Goal: Task Accomplishment & Management: Manage account settings

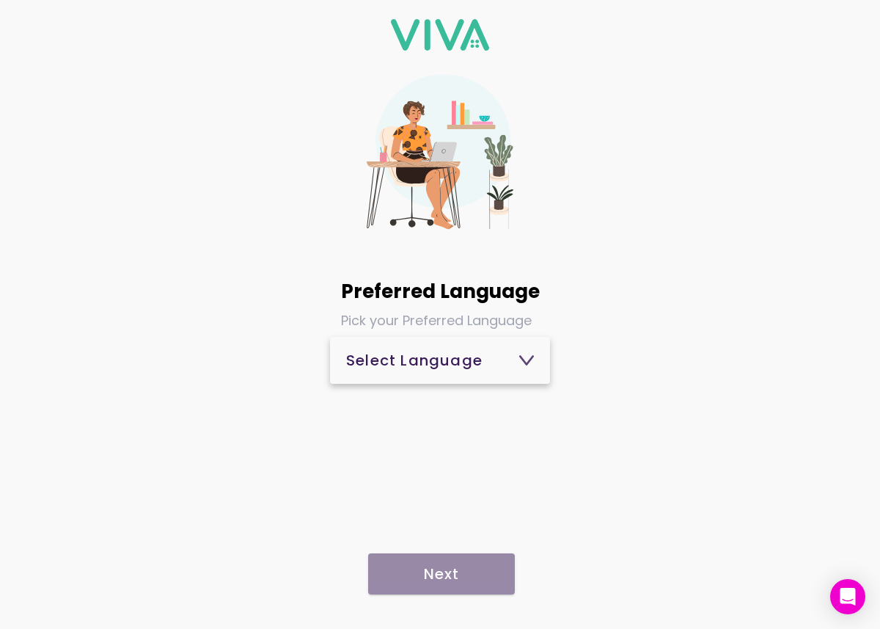
click at [534, 367] on button "Select Language" at bounding box center [440, 360] width 220 height 47
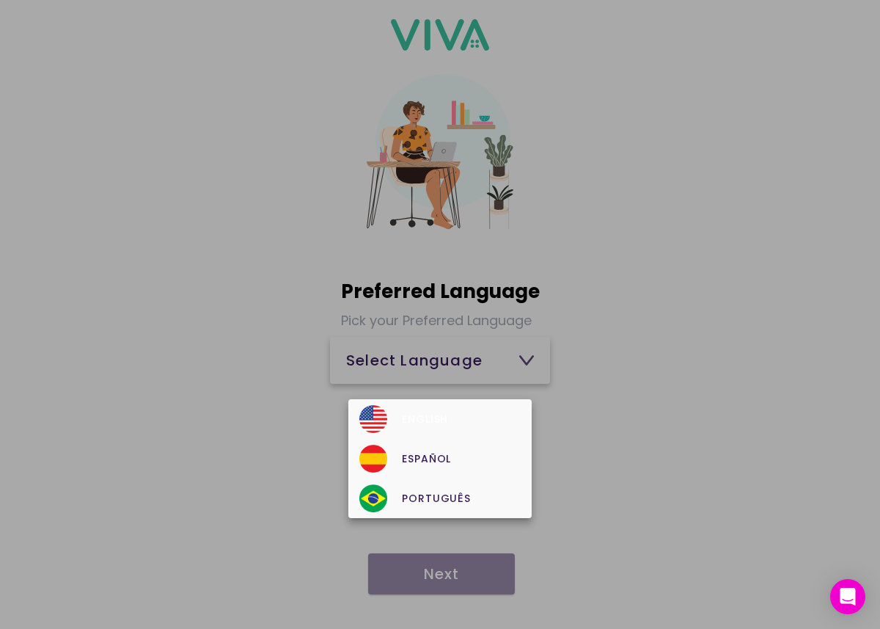
click at [464, 411] on div "English" at bounding box center [439, 419] width 161 height 28
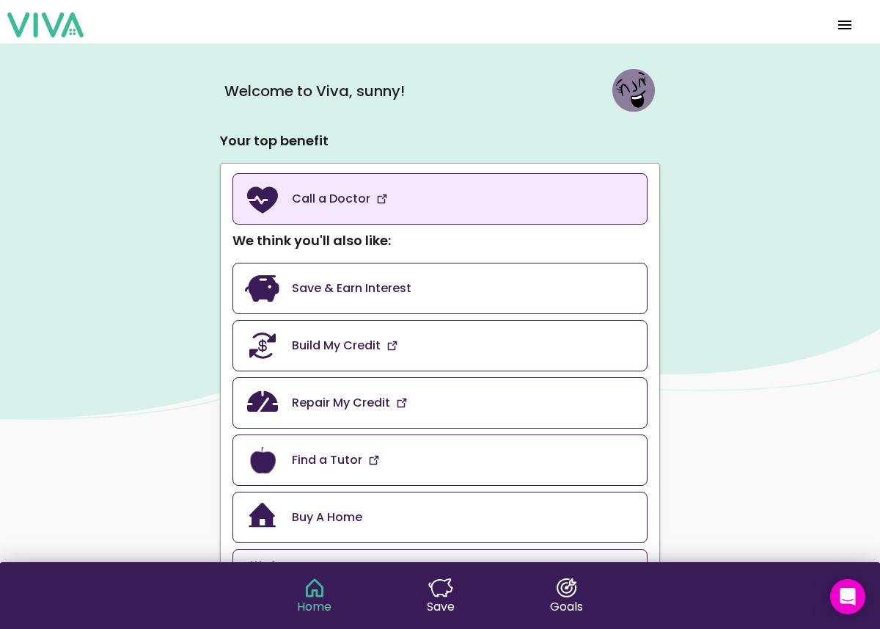
click at [379, 206] on link "Call a Doctor" at bounding box center [440, 198] width 415 height 51
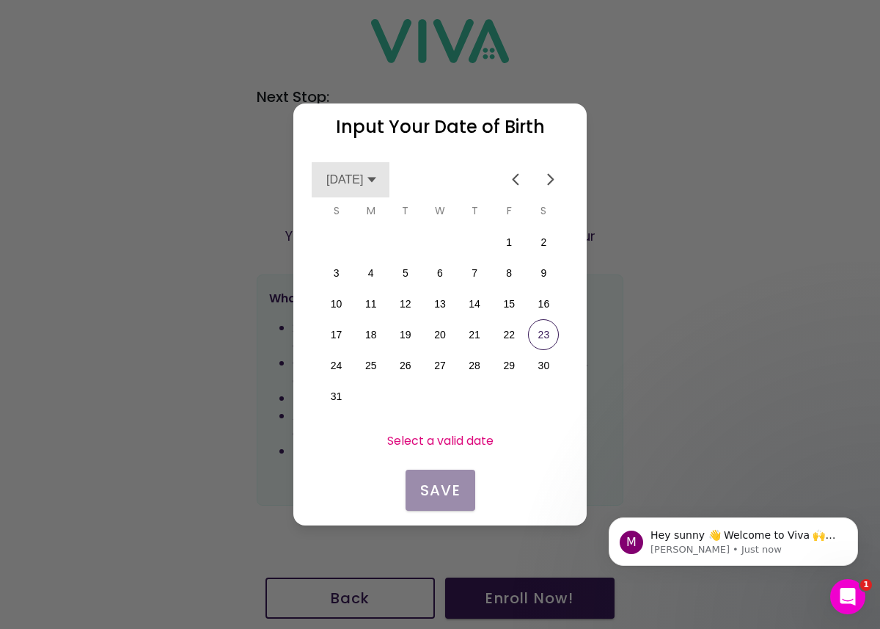
click at [378, 191] on div "August 2025" at bounding box center [351, 179] width 51 height 35
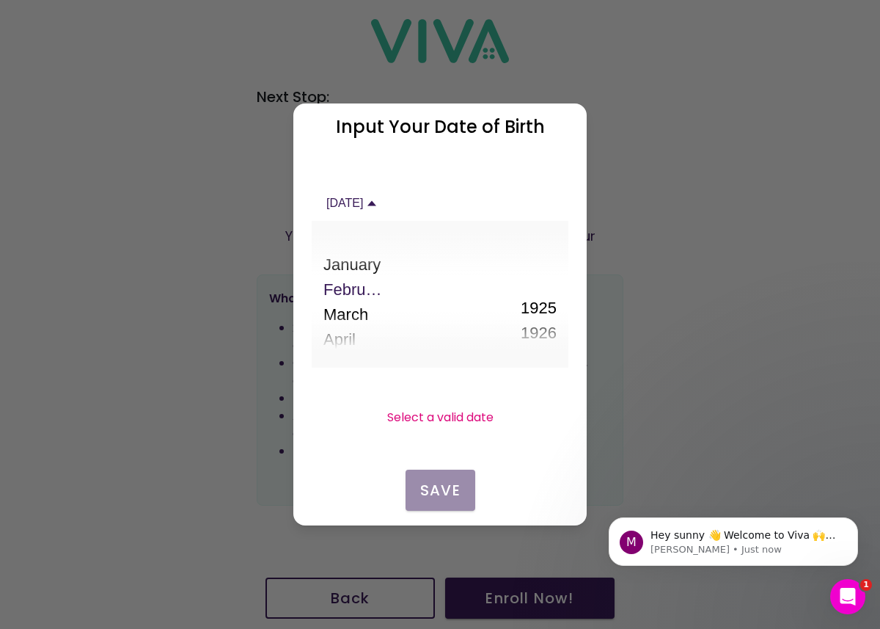
scroll to position [39, 0]
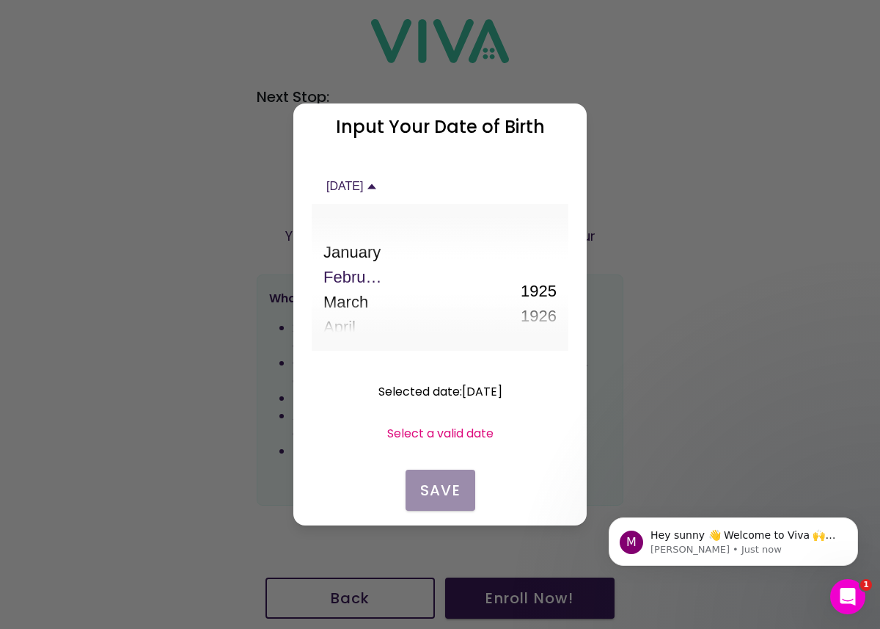
click at [387, 308] on button "March" at bounding box center [355, 302] width 64 height 25
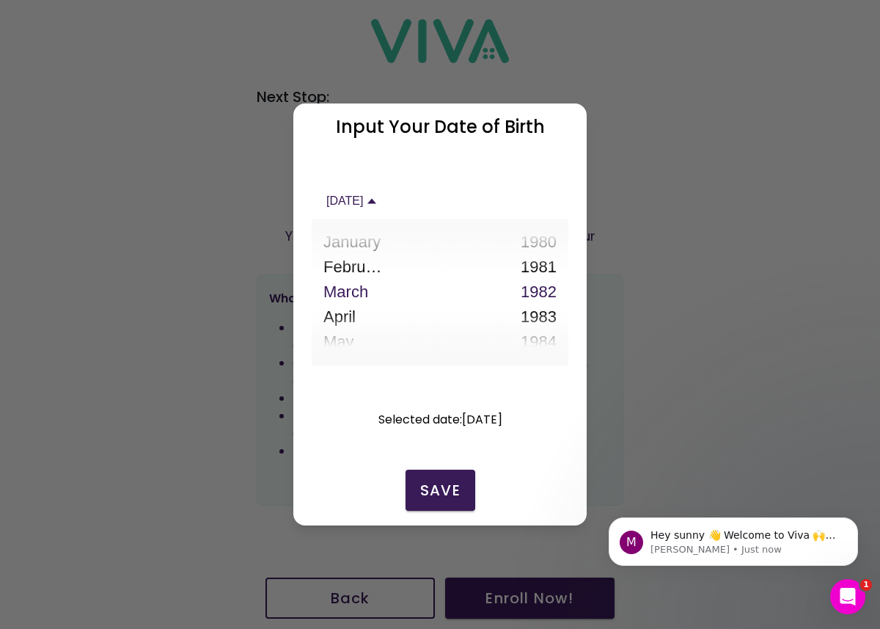
click at [495, 277] on button "1981" at bounding box center [484, 267] width 146 height 25
click at [501, 310] on button "1982" at bounding box center [484, 316] width 146 height 25
click at [0, 0] on slot "Save" at bounding box center [0, 0] width 0 height 0
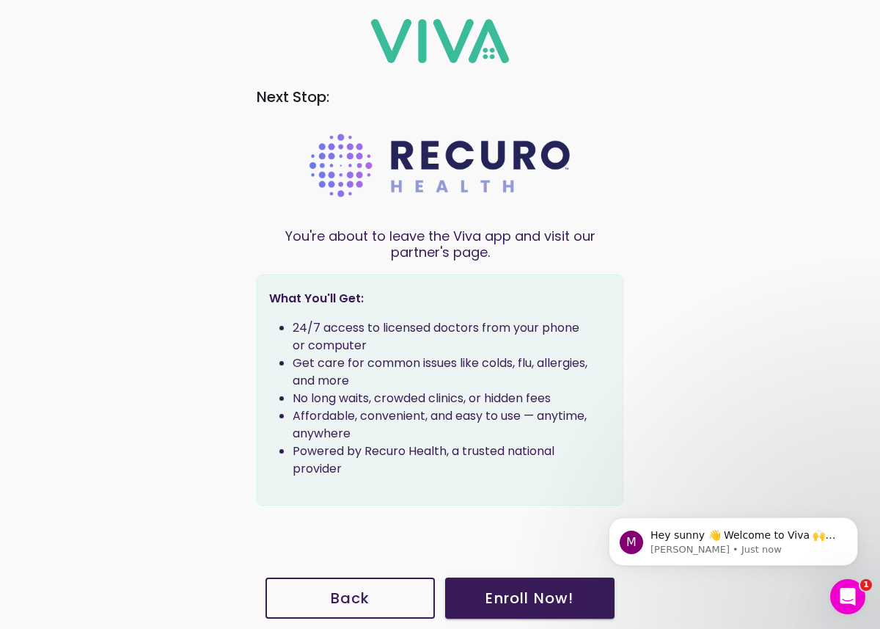
click at [352, 585] on button "Back" at bounding box center [350, 597] width 169 height 41
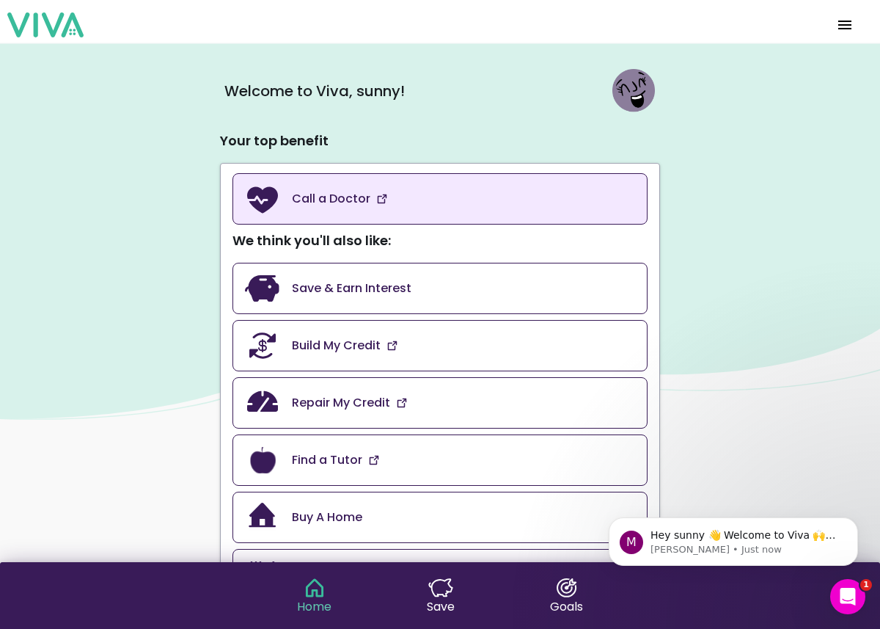
click at [458, 211] on link "Call a Doctor" at bounding box center [440, 198] width 415 height 51
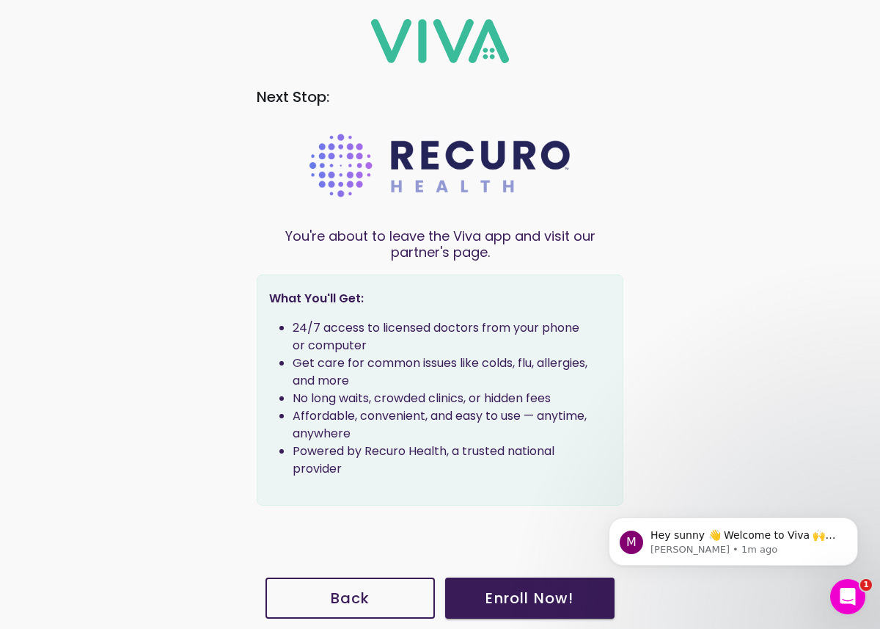
click at [380, 600] on span "Back" at bounding box center [350, 597] width 137 height 15
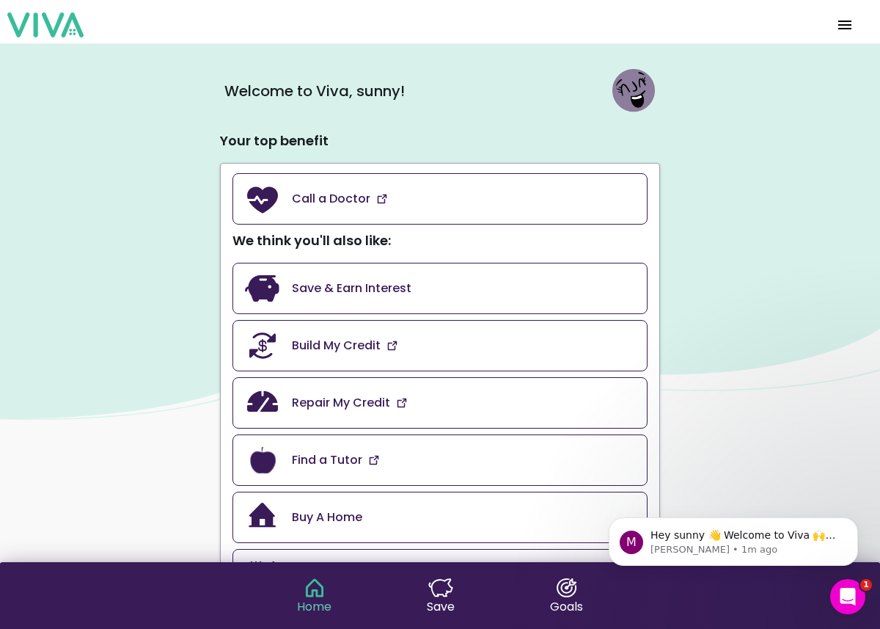
click at [635, 101] on img at bounding box center [634, 91] width 44 height 44
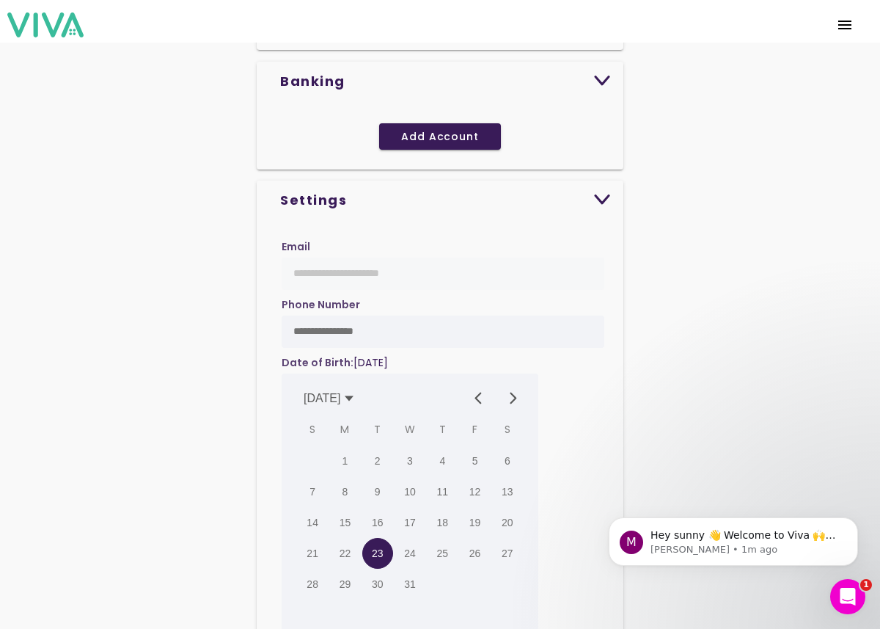
scroll to position [499, 0]
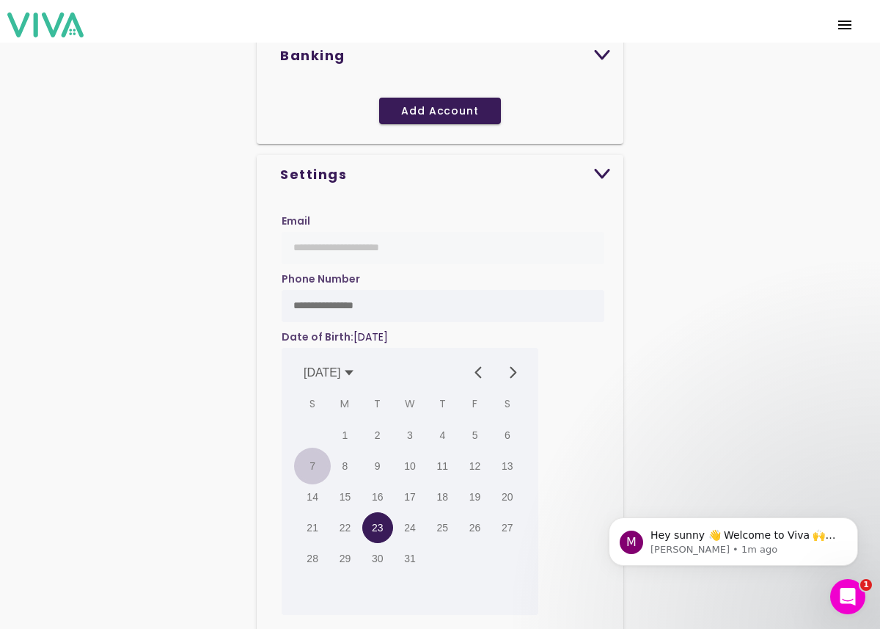
click at [322, 459] on button "7" at bounding box center [312, 465] width 31 height 31
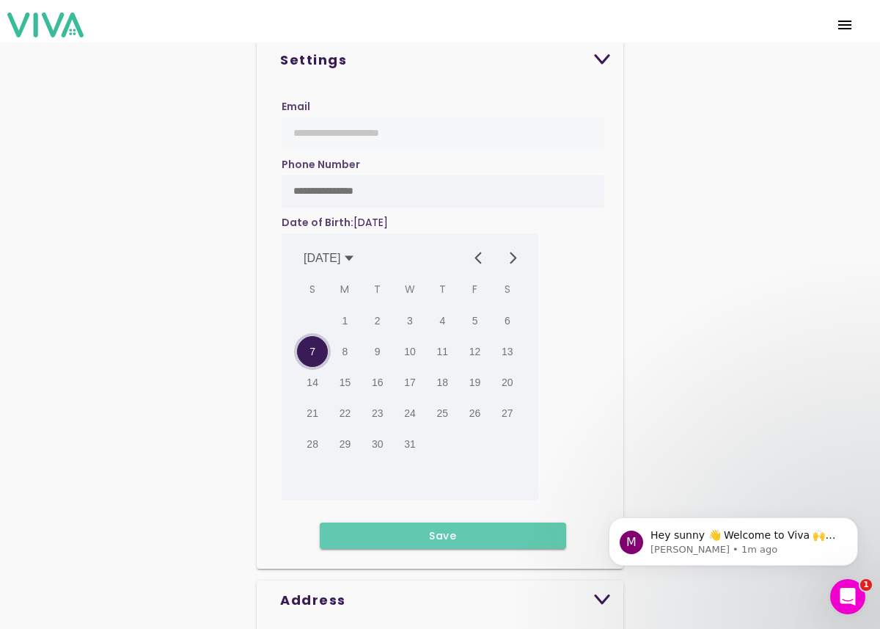
scroll to position [642, 0]
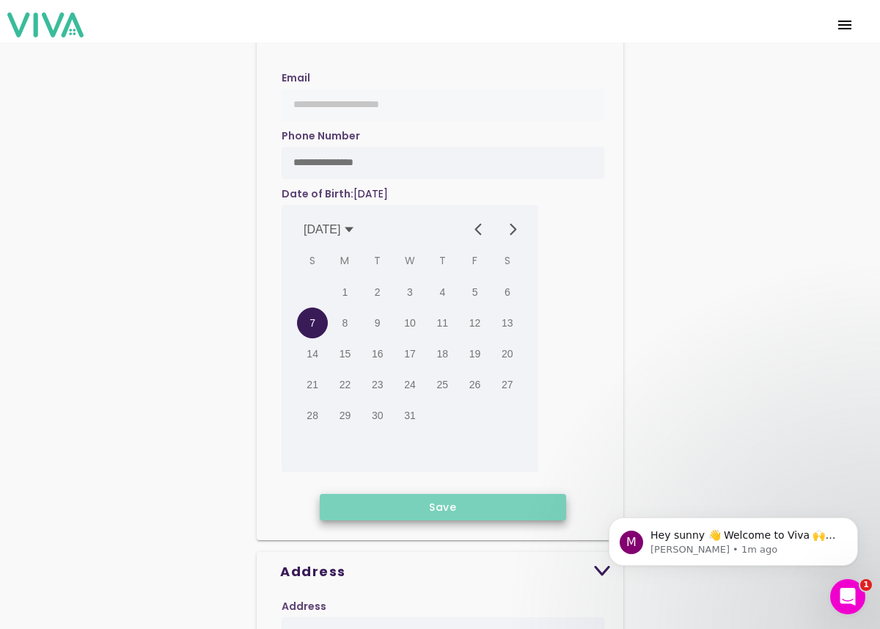
drag, startPoint x: 492, startPoint y: 515, endPoint x: 484, endPoint y: 515, distance: 8.1
click at [484, 515] on button "Save" at bounding box center [443, 507] width 246 height 26
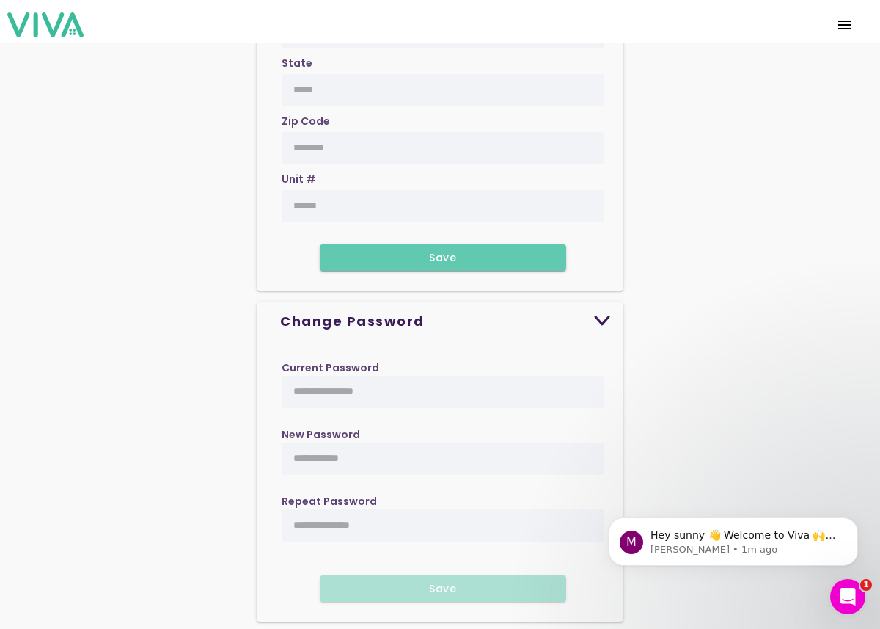
scroll to position [1300, 0]
click at [471, 392] on input "text" at bounding box center [442, 391] width 299 height 11
type input "********"
click at [426, 454] on input "text" at bounding box center [442, 458] width 299 height 11
type input "*******"
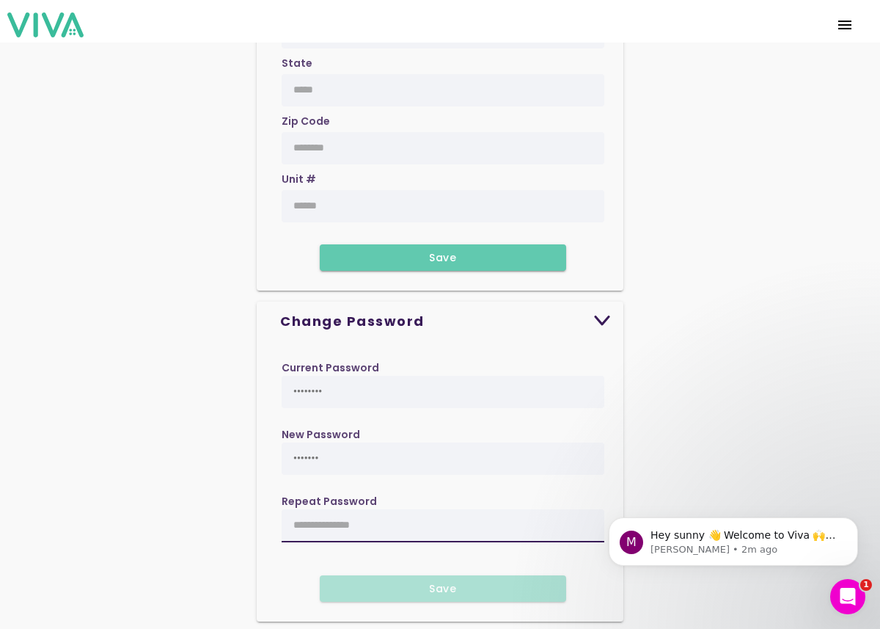
drag, startPoint x: 340, startPoint y: 522, endPoint x: 309, endPoint y: 502, distance: 37.6
click at [0, 0] on slot "Repeat Password" at bounding box center [0, 0] width 0 height 0
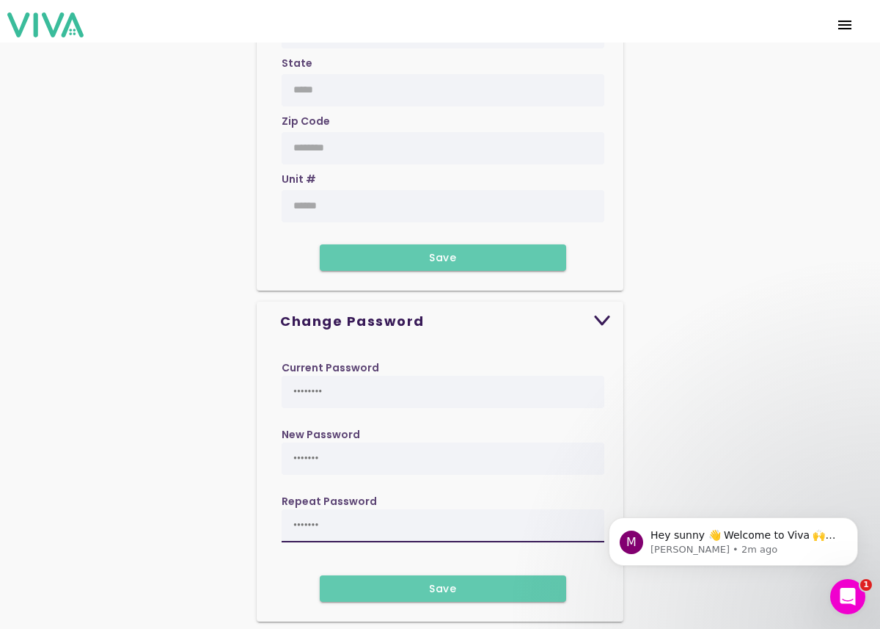
type input "*******"
click at [346, 585] on span "Save" at bounding box center [443, 588] width 224 height 10
click at [453, 578] on button "Save" at bounding box center [443, 588] width 246 height 26
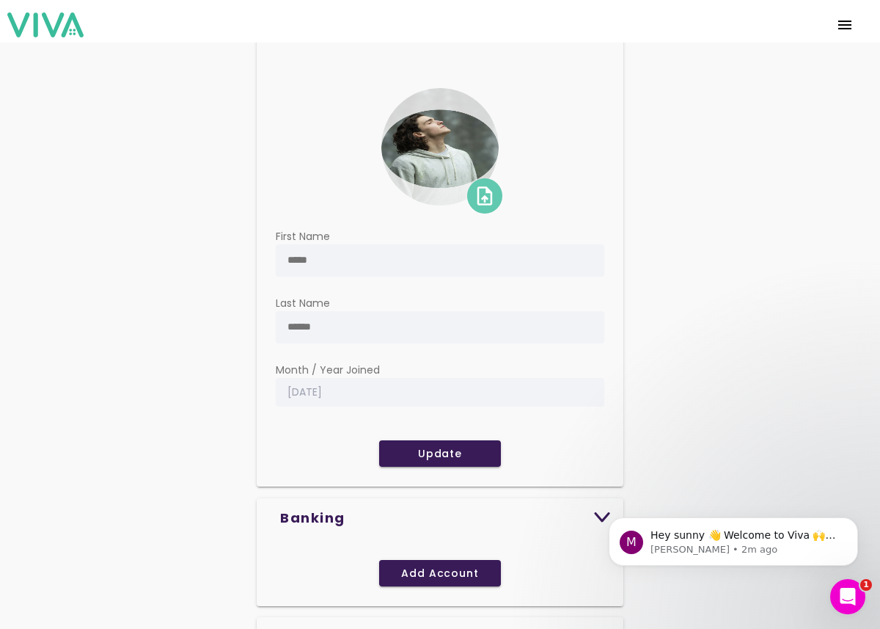
scroll to position [0, 0]
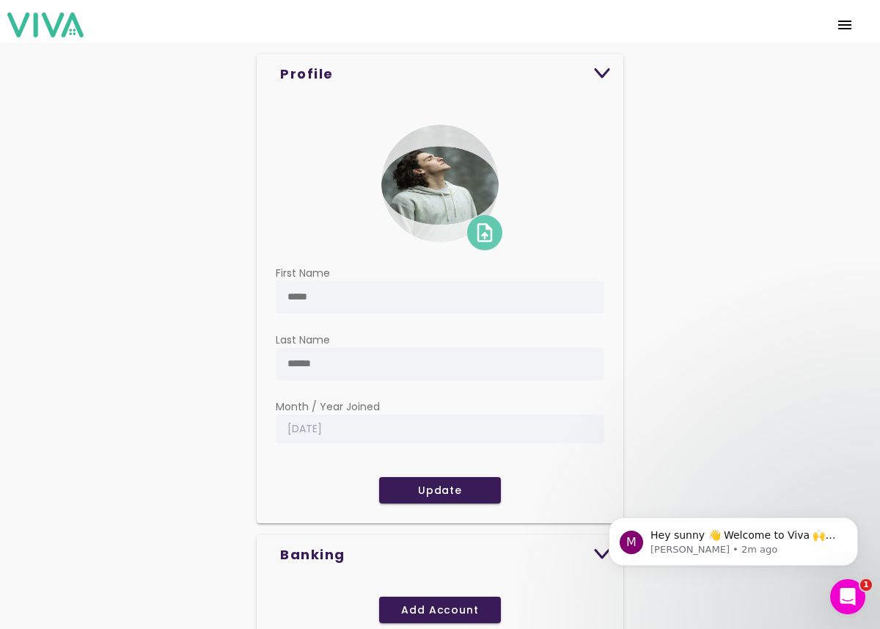
click at [838, 29] on span "menu" at bounding box center [844, 24] width 23 height 35
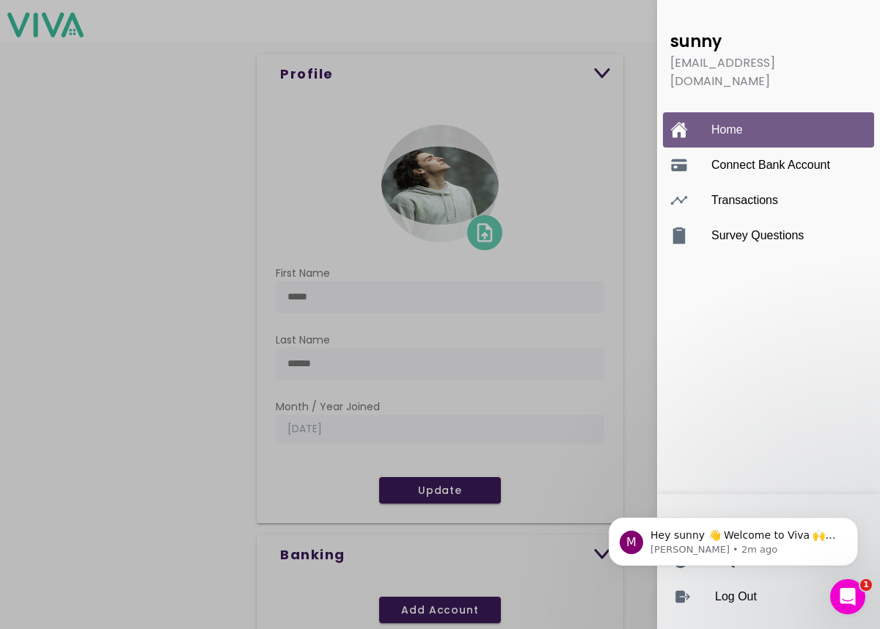
click at [729, 123] on ion-label "Home" at bounding box center [783, 129] width 144 height 13
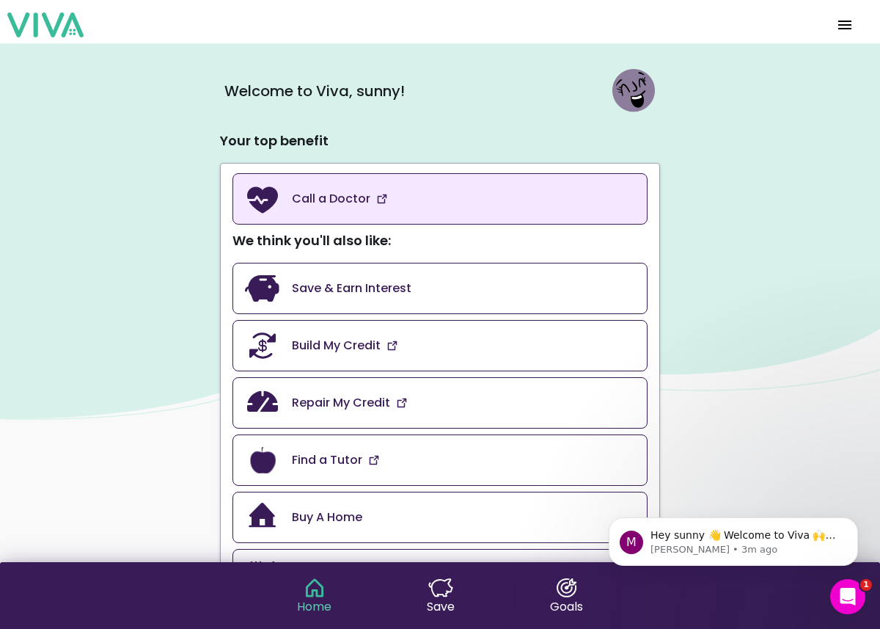
click at [480, 219] on link "Call a Doctor" at bounding box center [440, 198] width 415 height 51
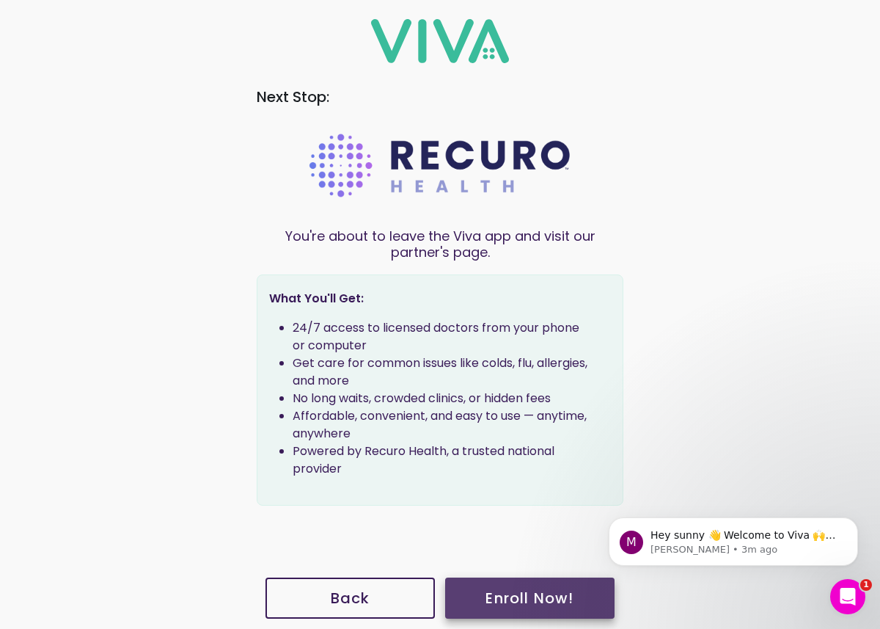
click at [0, 0] on slot "Enroll Now !" at bounding box center [0, 0] width 0 height 0
